Goal: Understand process/instructions

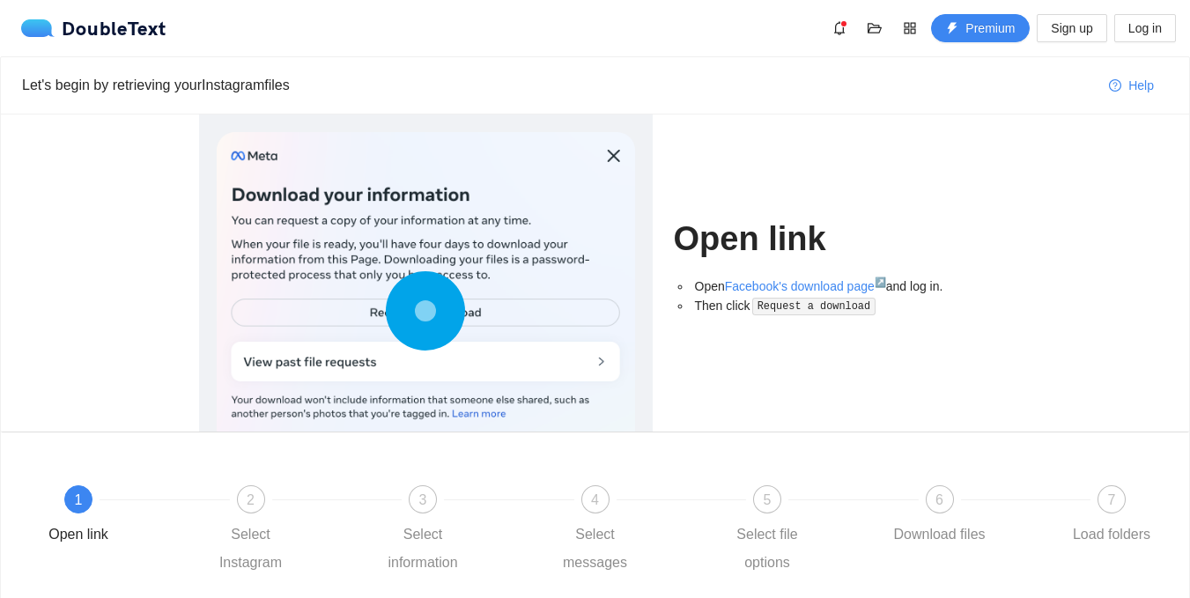
click at [399, 314] on icon at bounding box center [425, 310] width 79 height 79
click at [247, 487] on div "2" at bounding box center [251, 499] width 28 height 28
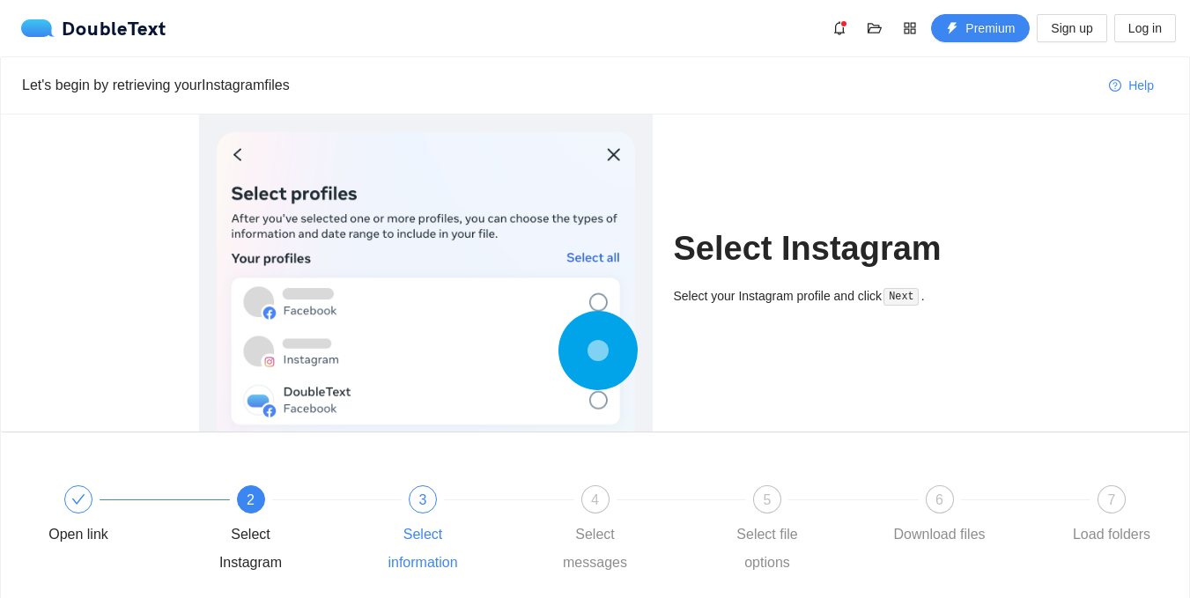
click at [432, 502] on div at bounding box center [509, 499] width 173 height 7
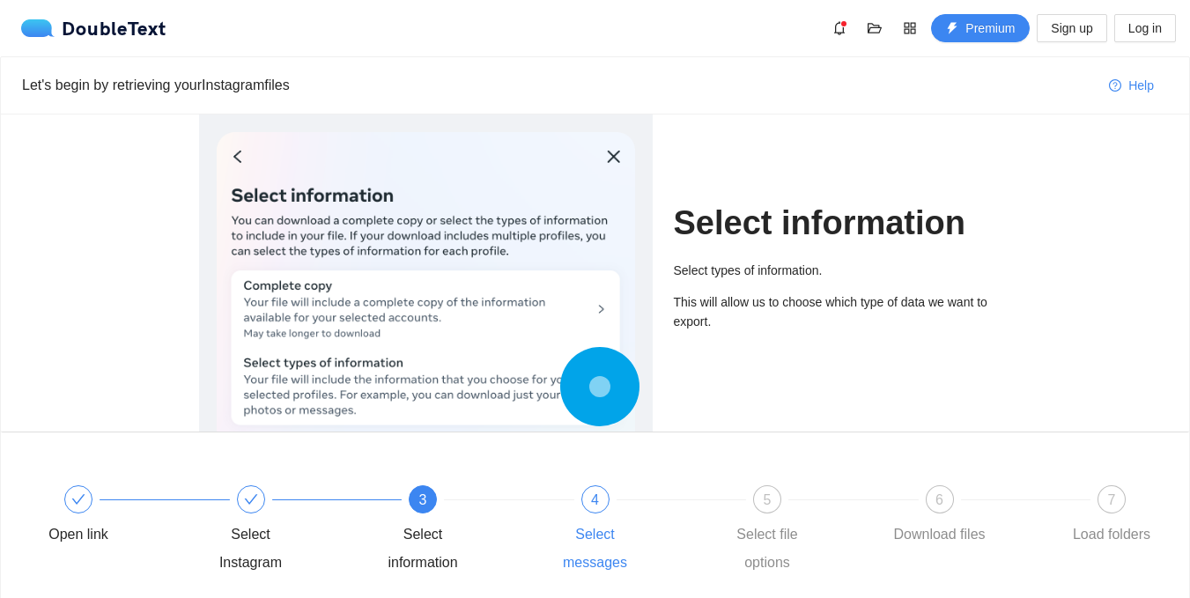
click at [584, 505] on div "4" at bounding box center [596, 499] width 28 height 28
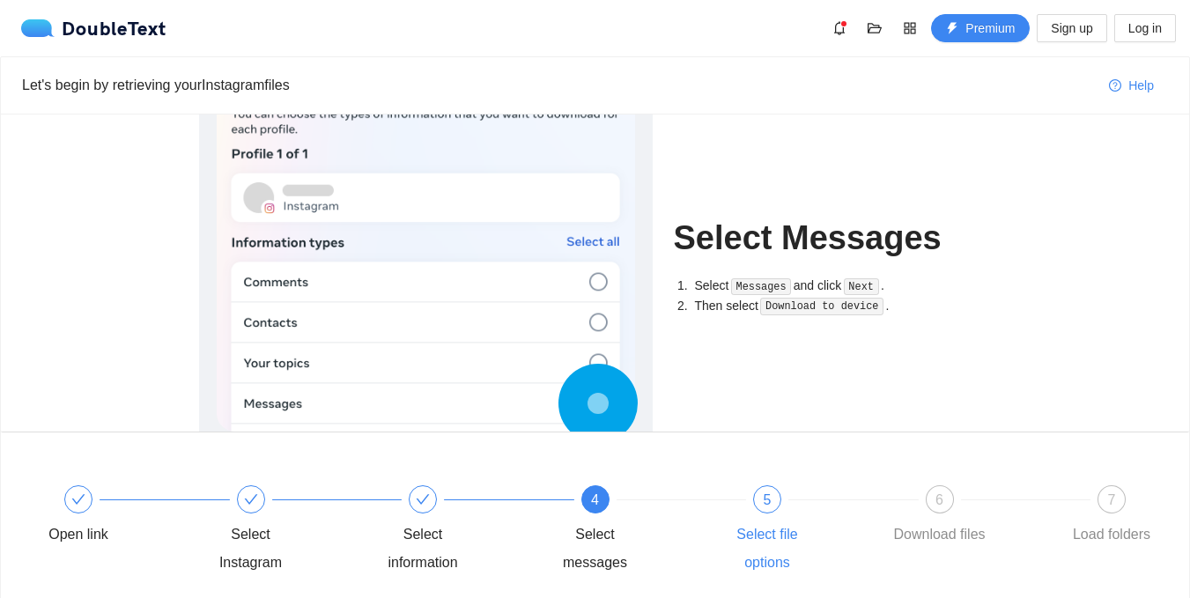
click at [746, 515] on div "5 Select file options" at bounding box center [802, 531] width 173 height 92
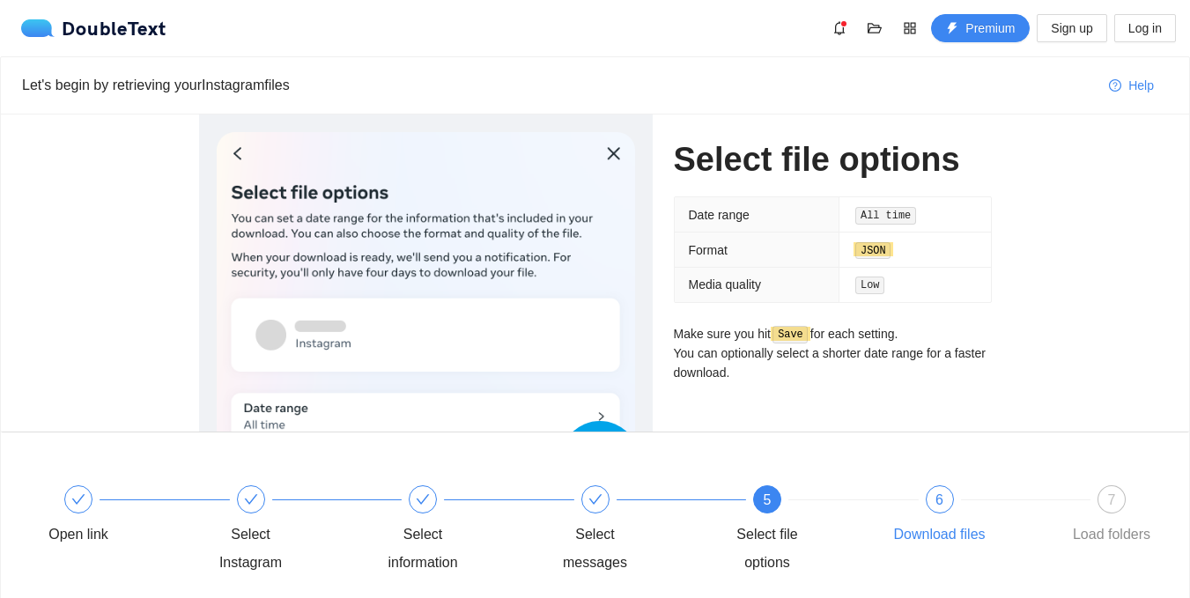
click at [950, 506] on div "6" at bounding box center [940, 499] width 28 height 28
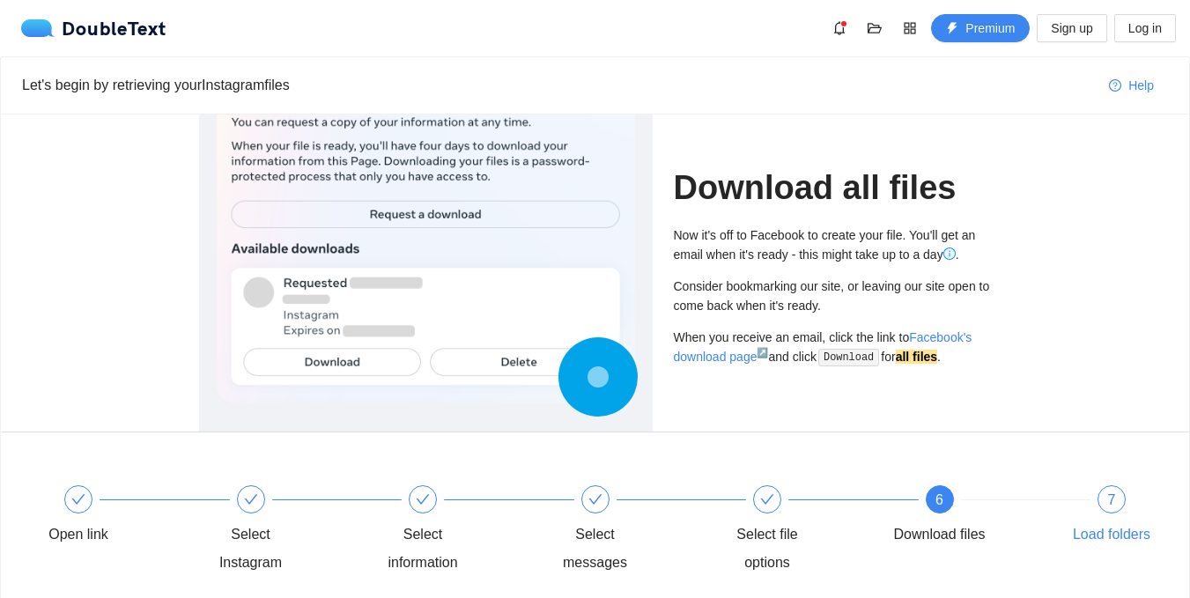
click at [1105, 502] on div "7" at bounding box center [1112, 499] width 28 height 28
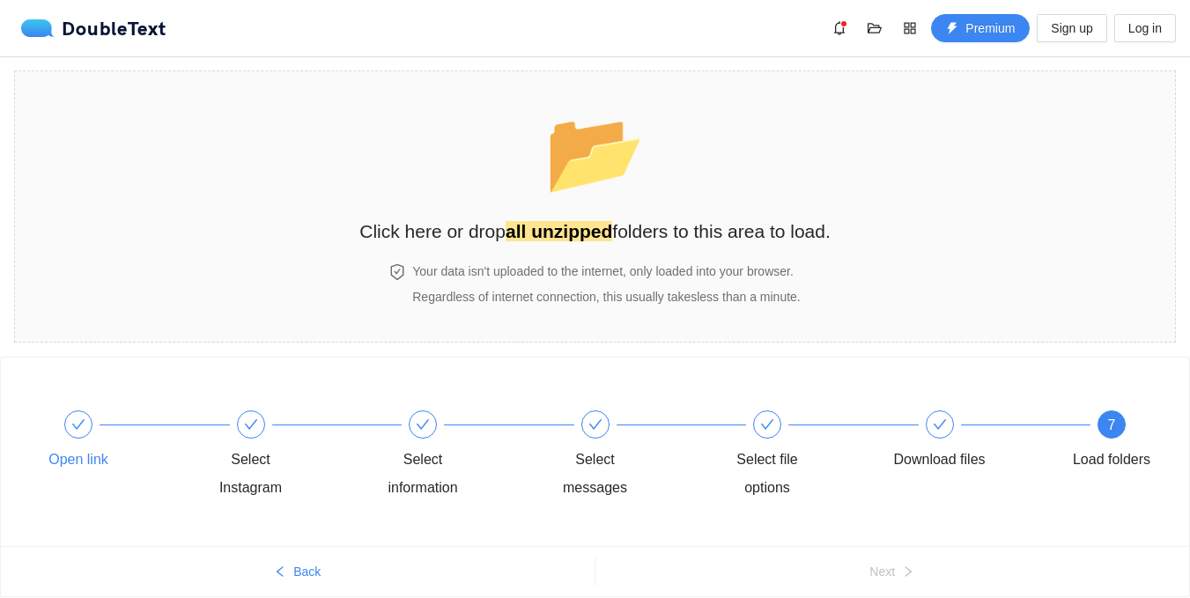
click at [109, 433] on div "Open link" at bounding box center [113, 442] width 173 height 63
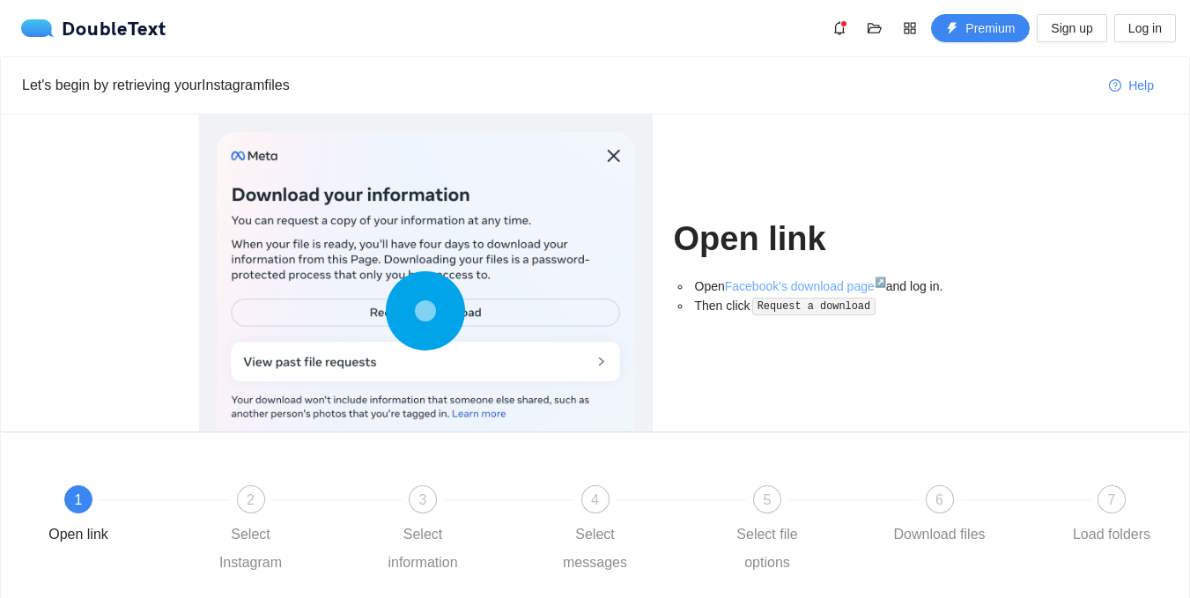
click at [737, 284] on link "Facebook's download page ↗" at bounding box center [805, 286] width 161 height 14
click at [276, 518] on div "2 Select Instagram" at bounding box center [286, 531] width 173 height 92
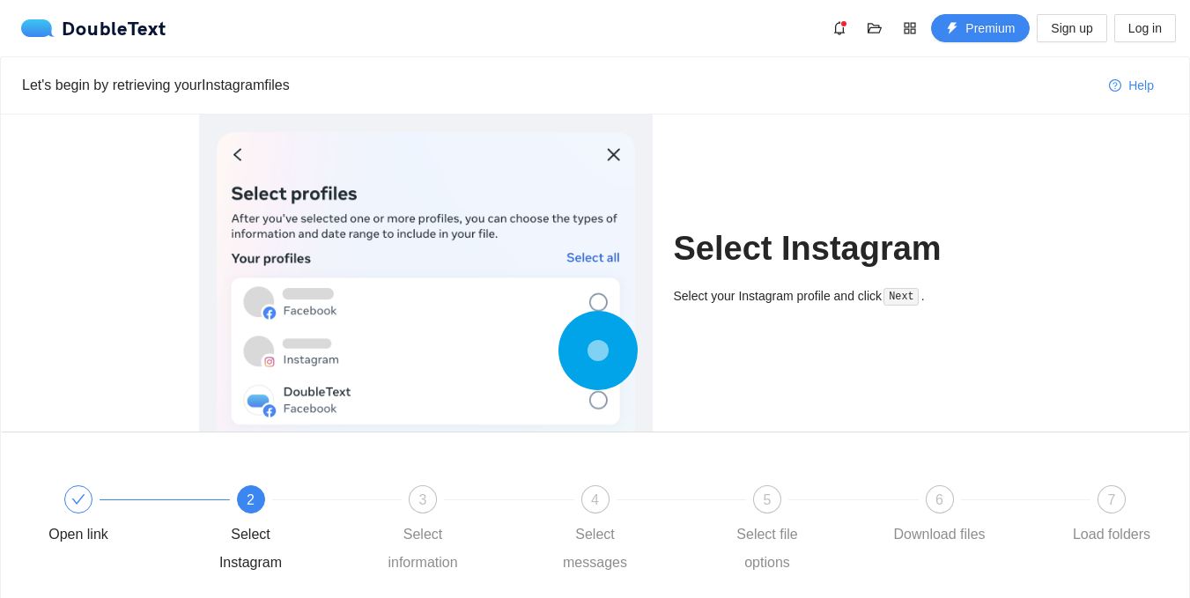
click at [430, 474] on div "Open link 2 Select Instagram 3 Select information 4 Select messages 5 Select fi…" at bounding box center [595, 531] width 1136 height 127
click at [430, 495] on div "3" at bounding box center [423, 499] width 28 height 28
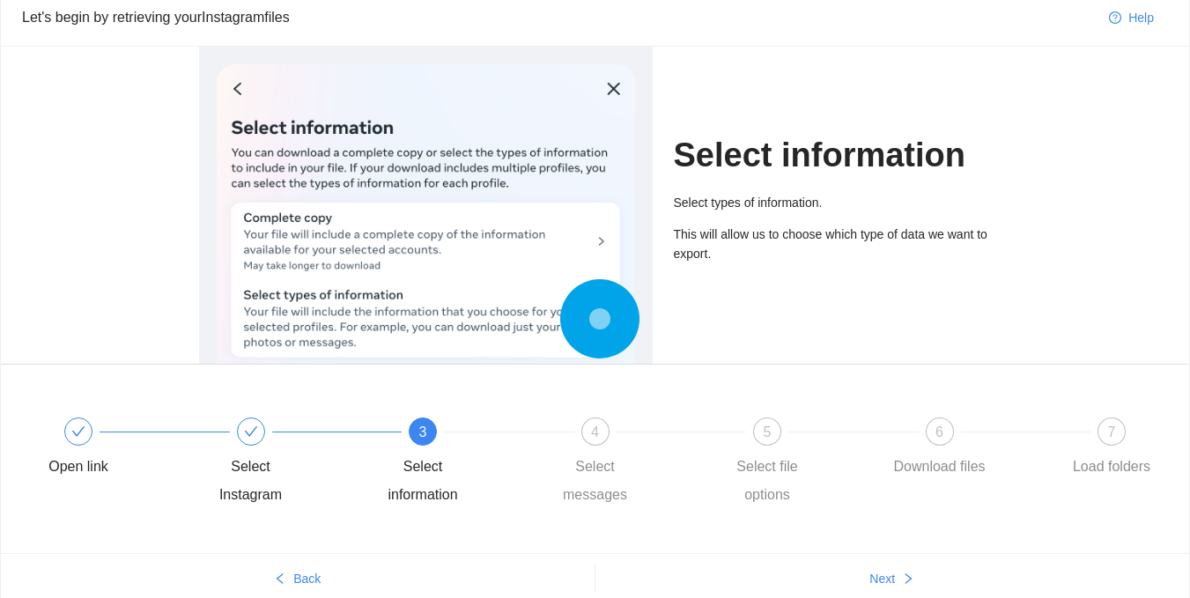
scroll to position [70, 0]
click at [611, 373] on div "Open link Select Instagram 3 Select information 4 Select messages 5 Select file…" at bounding box center [595, 457] width 1189 height 189
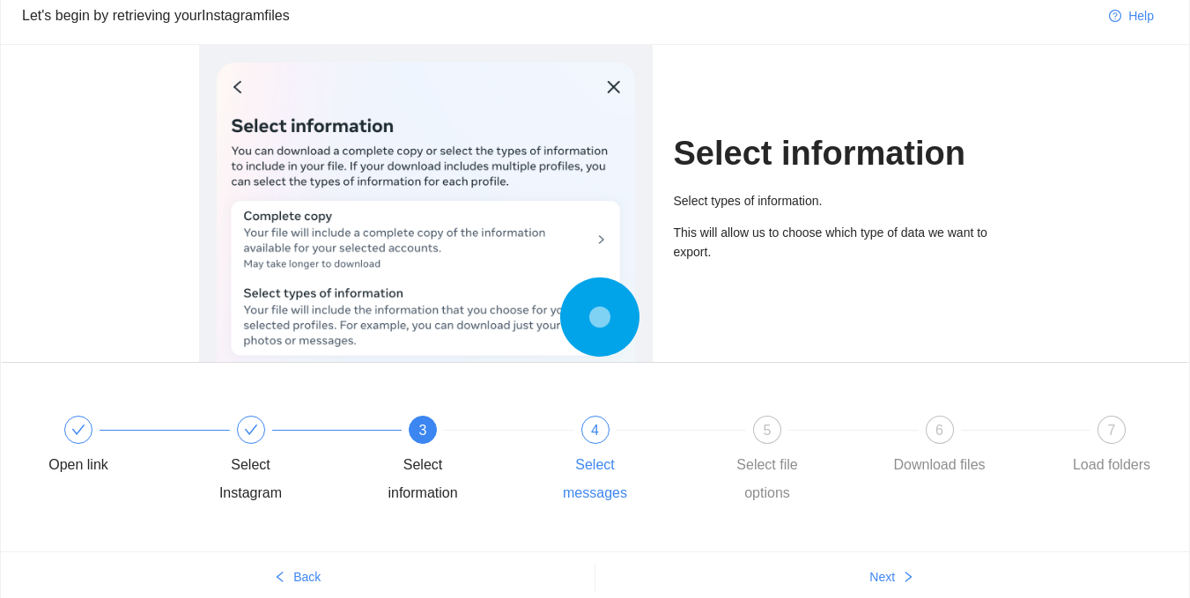
click at [598, 438] on span "4" at bounding box center [595, 430] width 8 height 15
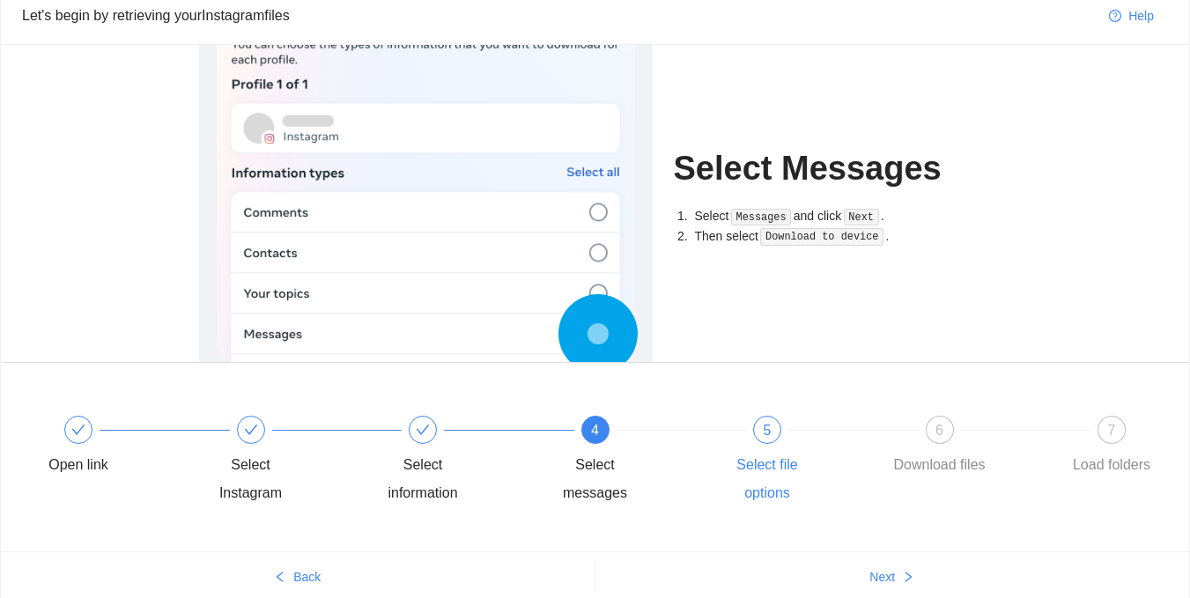
click at [752, 444] on div "5 Select file options" at bounding box center [802, 462] width 173 height 92
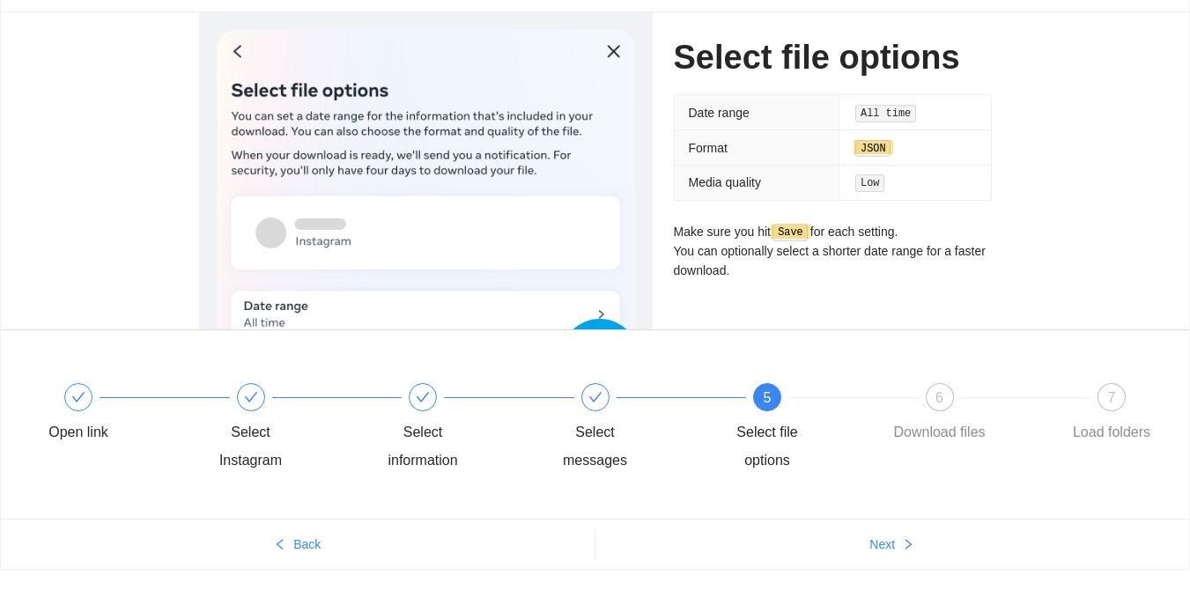
scroll to position [142, 0]
